Goal: Transaction & Acquisition: Book appointment/travel/reservation

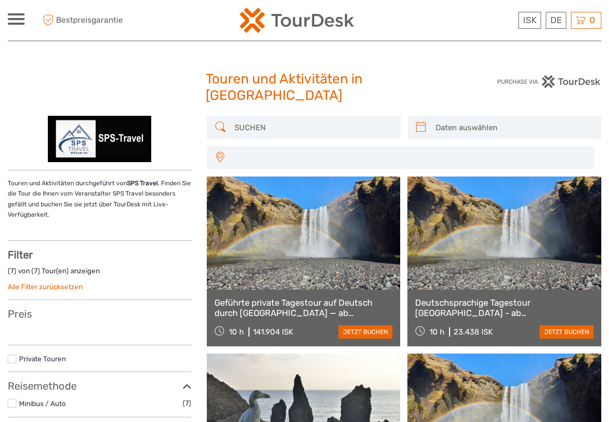
select select
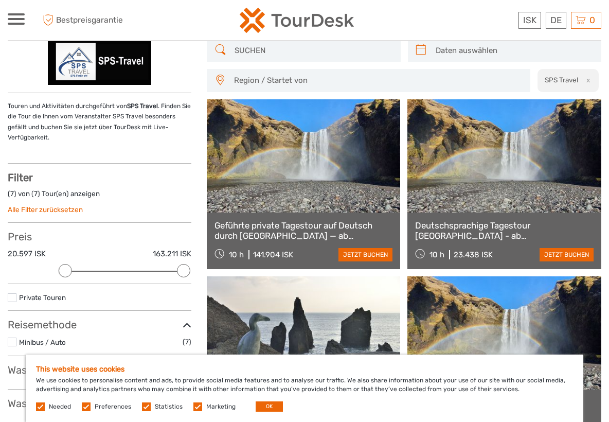
scroll to position [31, 0]
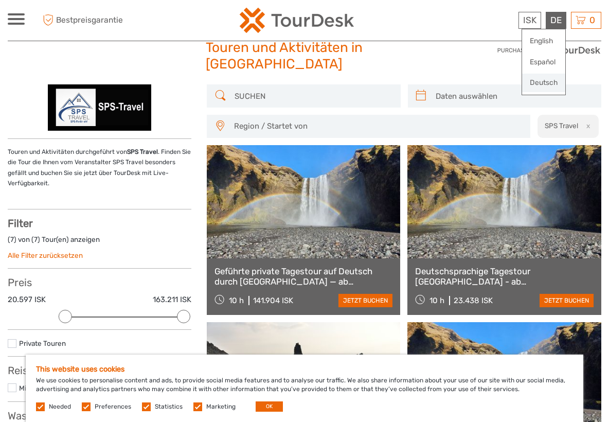
click at [549, 80] on link "Deutsch" at bounding box center [543, 83] width 43 height 19
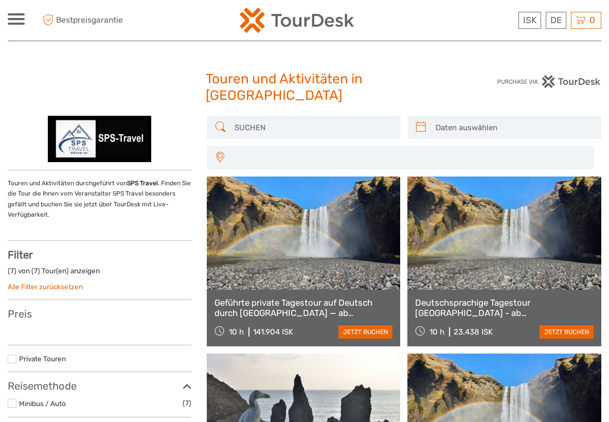
select select
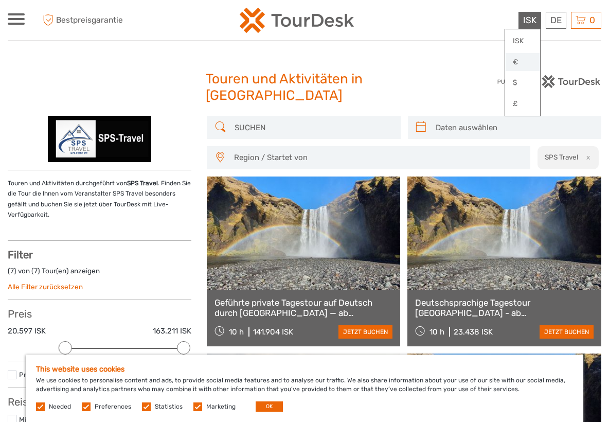
click at [523, 61] on link "€" at bounding box center [522, 62] width 35 height 19
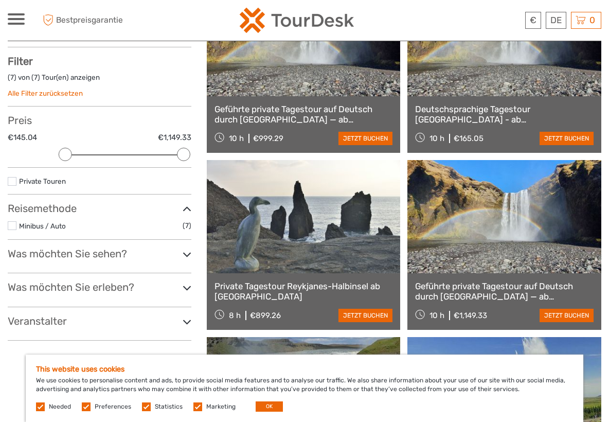
scroll to position [107, 0]
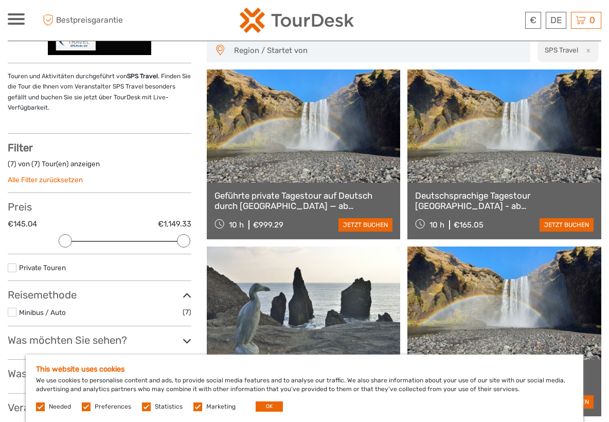
click at [504, 200] on link "Deutschsprachige Tagestour [GEOGRAPHIC_DATA] - ab [GEOGRAPHIC_DATA], [GEOGRAPHI…" at bounding box center [504, 200] width 178 height 21
click at [316, 199] on link "Geführte private Tagestour auf Deutsch durch [GEOGRAPHIC_DATA] — ab [GEOGRAPHIC…" at bounding box center [303, 200] width 178 height 21
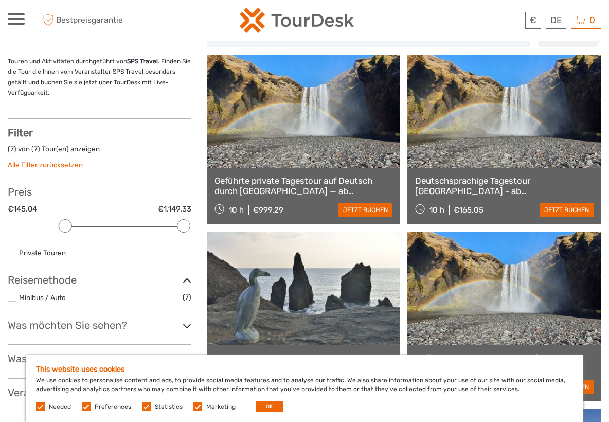
scroll to position [212, 0]
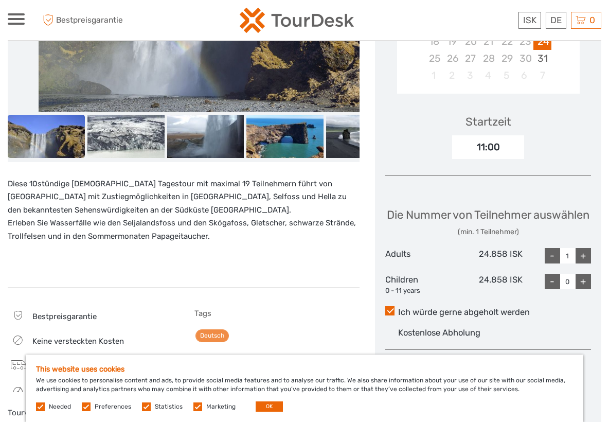
scroll to position [90, 0]
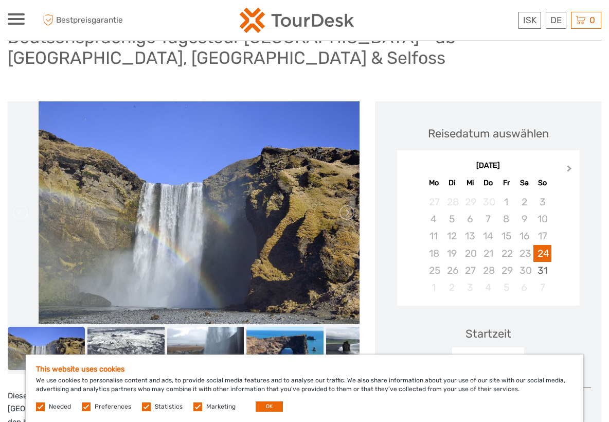
click at [569, 169] on span "Next Month" at bounding box center [569, 170] width 0 height 15
click at [568, 169] on div "Juli 2026" at bounding box center [488, 165] width 182 height 11
click at [568, 169] on div "August 2026" at bounding box center [488, 165] width 182 height 11
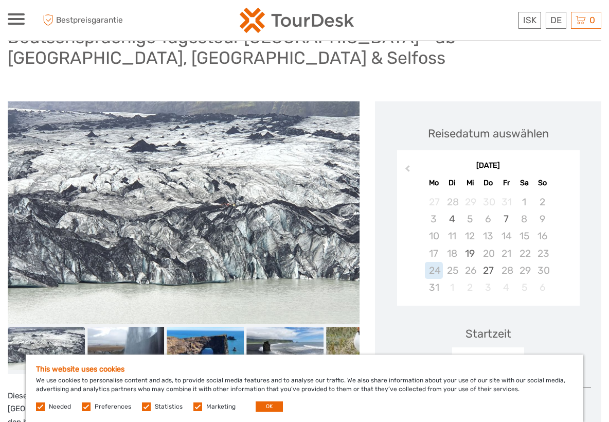
click at [561, 197] on div "27 28 29 30 31 1 2" at bounding box center [488, 201] width 176 height 17
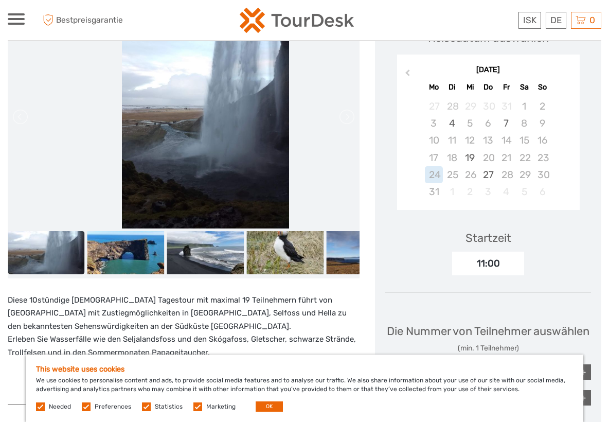
scroll to position [189, 0]
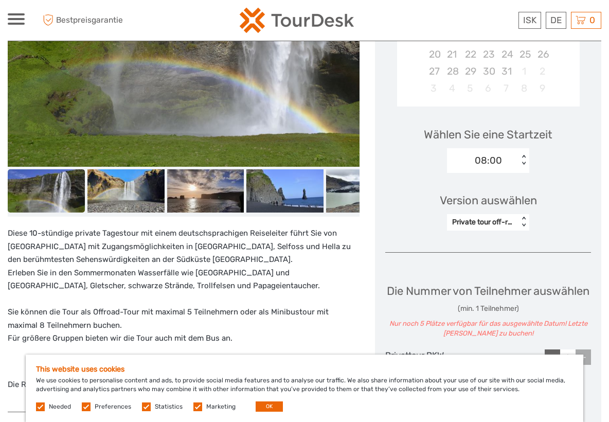
scroll to position [291, 0]
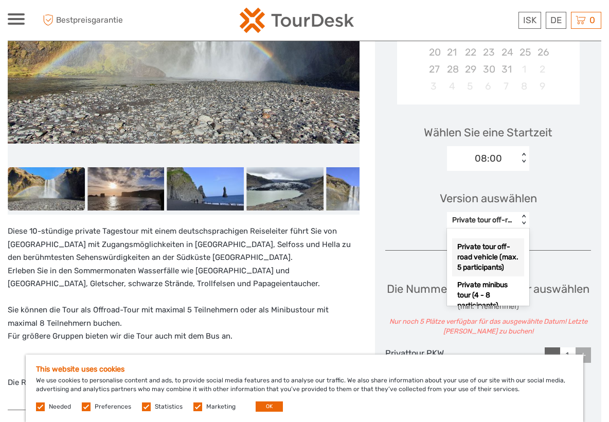
click at [522, 220] on div "< >" at bounding box center [523, 219] width 9 height 11
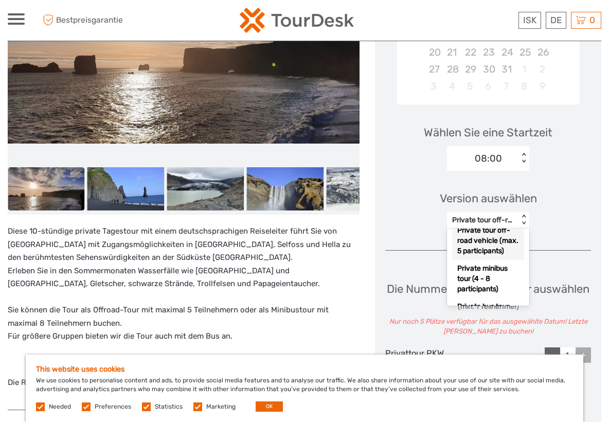
scroll to position [0, 0]
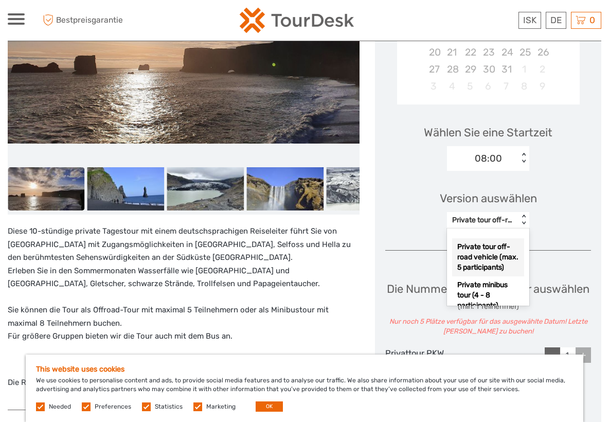
click at [476, 261] on div "Private tour off-road vehicle (max. 5 participants)" at bounding box center [488, 257] width 72 height 38
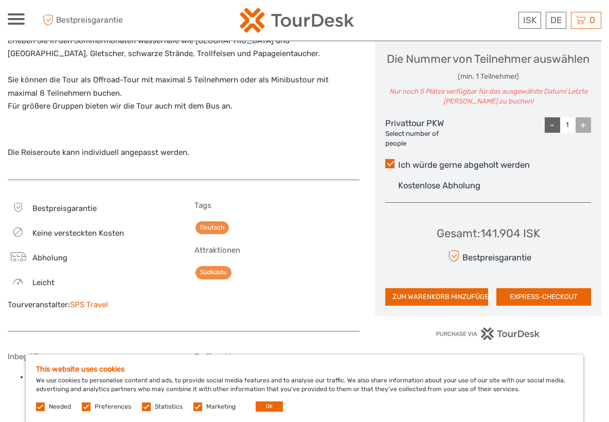
scroll to position [539, 0]
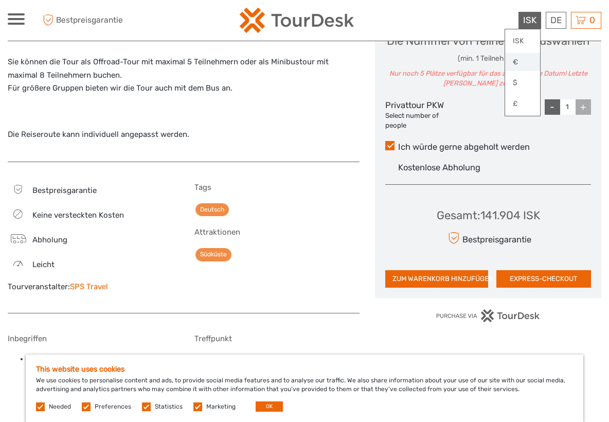
click at [518, 63] on link "€" at bounding box center [522, 62] width 35 height 19
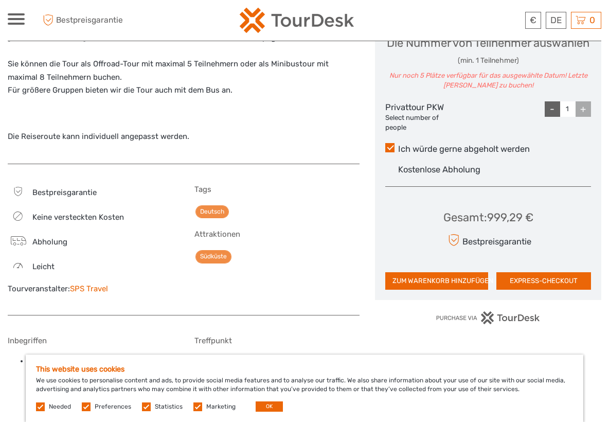
click at [586, 117] on div "+" at bounding box center [582, 108] width 15 height 15
click at [583, 117] on div "+" at bounding box center [582, 108] width 15 height 15
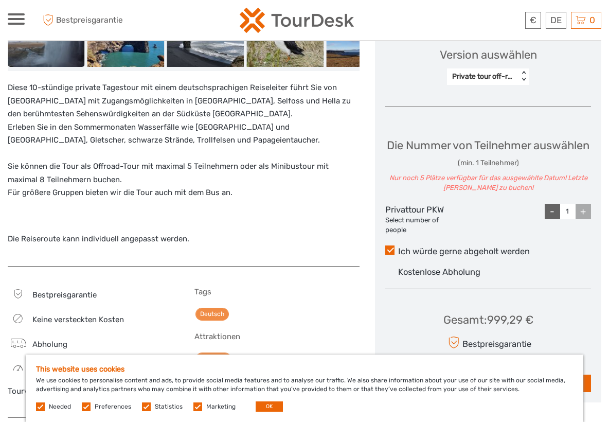
scroll to position [350, 0]
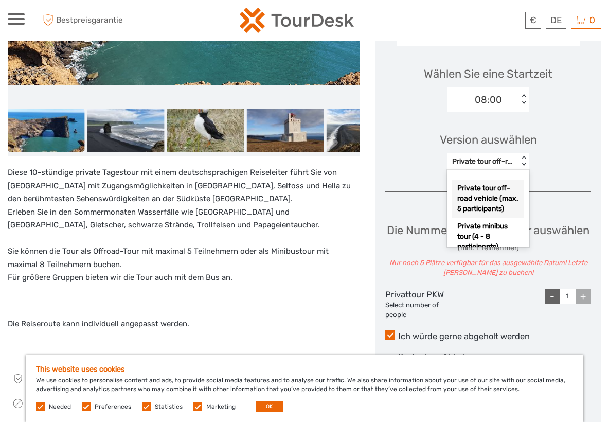
click at [522, 160] on div "< >" at bounding box center [523, 161] width 9 height 11
click at [483, 198] on div "Private tour off-road vehicle (max. 5 participants)" at bounding box center [488, 198] width 72 height 38
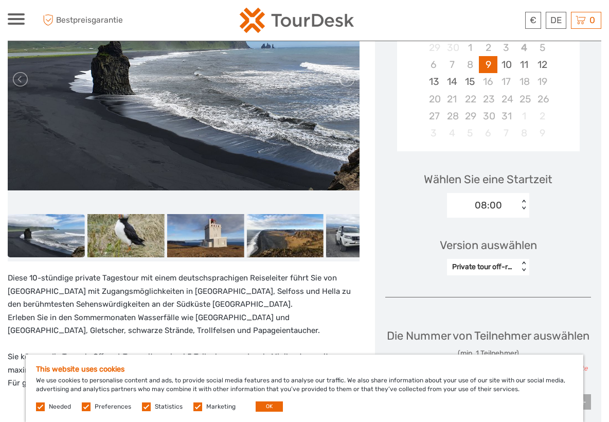
scroll to position [149, 0]
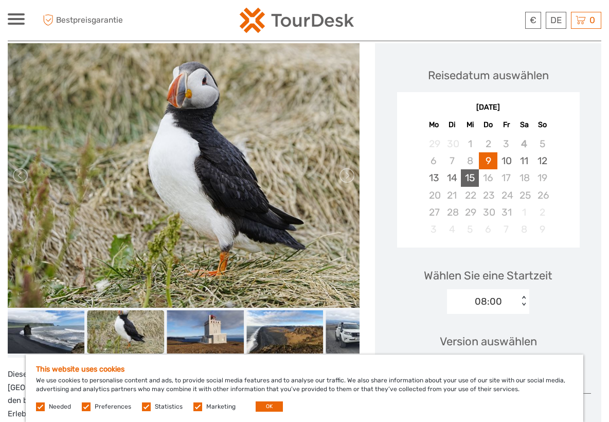
click at [471, 176] on div "15" at bounding box center [470, 177] width 18 height 17
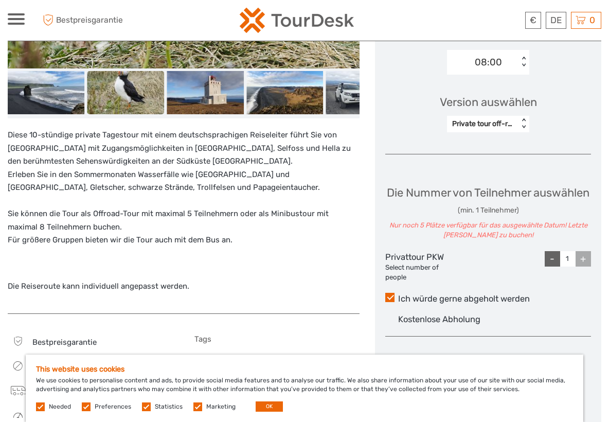
scroll to position [305, 0]
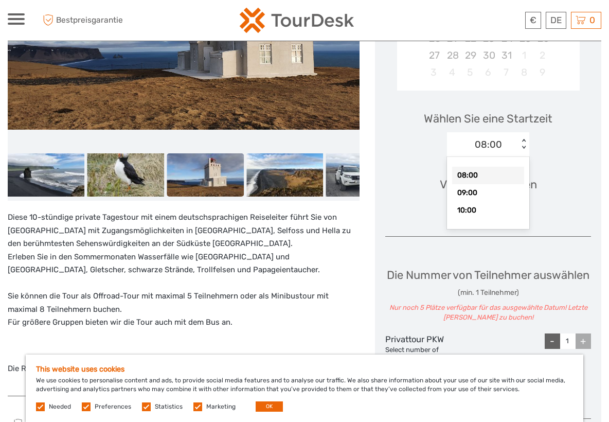
click at [525, 145] on div "< >" at bounding box center [523, 144] width 9 height 11
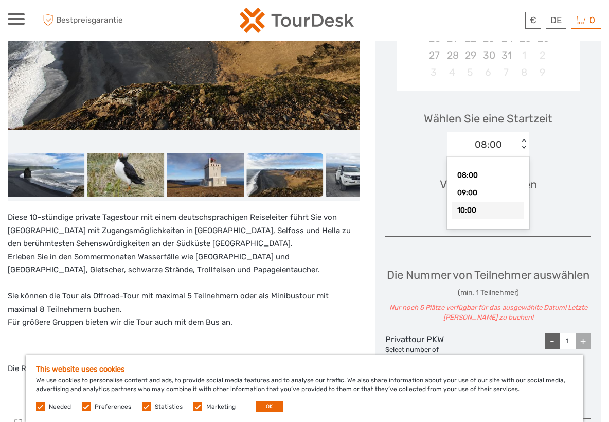
click at [480, 209] on div "10:00" at bounding box center [488, 210] width 72 height 17
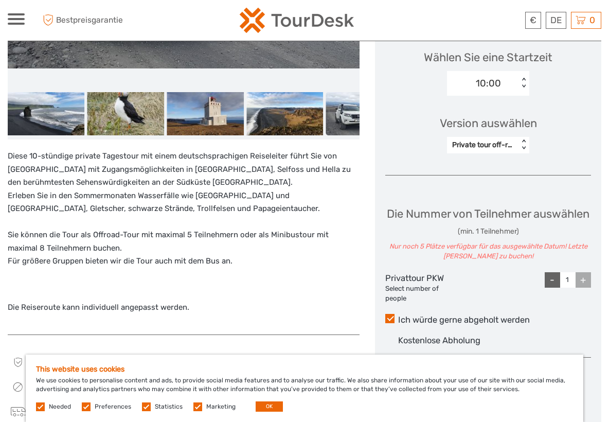
scroll to position [377, 0]
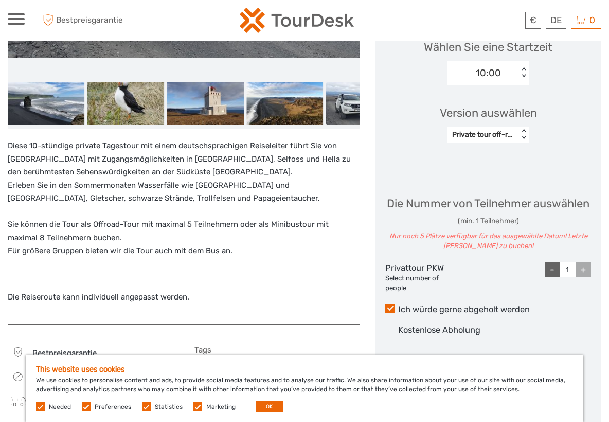
click at [524, 70] on div "< >" at bounding box center [523, 73] width 9 height 11
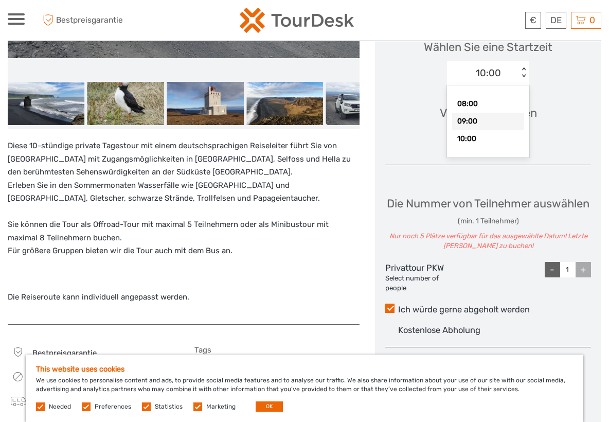
click at [485, 116] on div "09:00" at bounding box center [488, 121] width 72 height 17
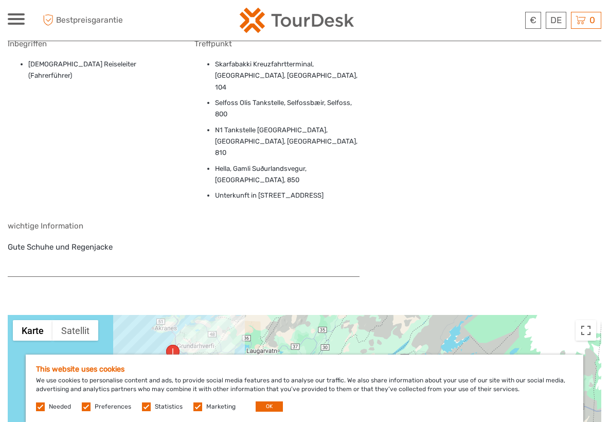
scroll to position [886, 0]
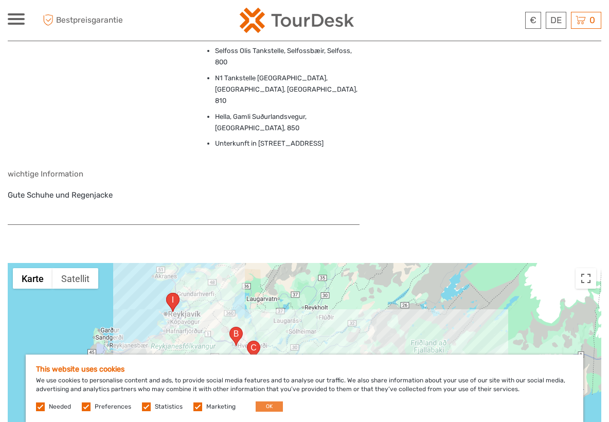
click at [270, 406] on button "OK" at bounding box center [268, 406] width 27 height 10
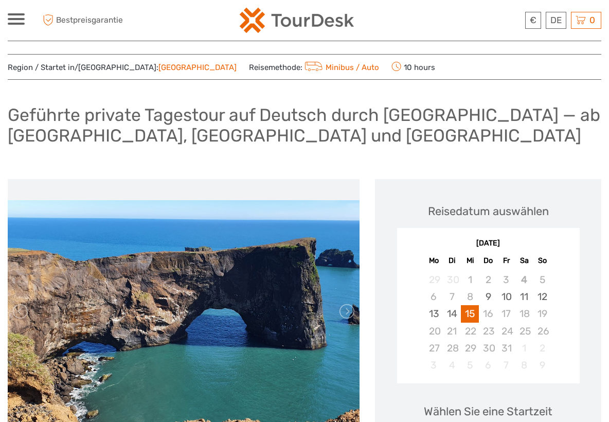
scroll to position [4, 0]
